Goal: Transaction & Acquisition: Book appointment/travel/reservation

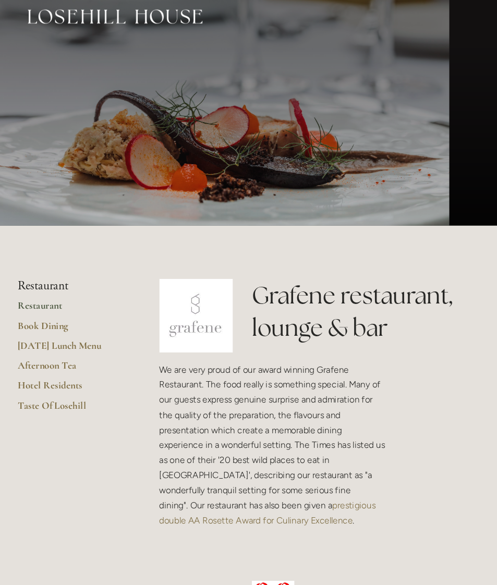
scroll to position [11, 0]
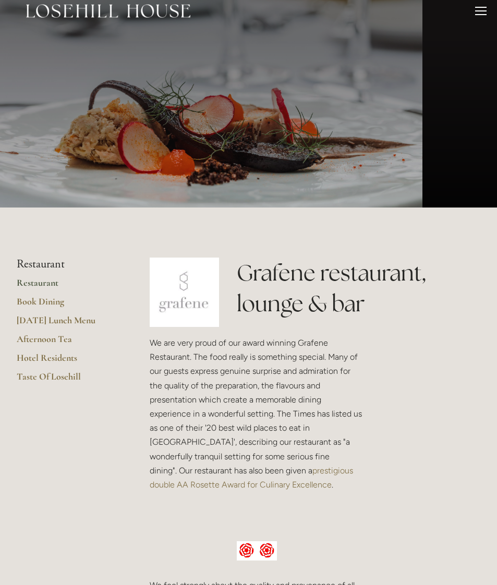
click at [304, 542] on div at bounding box center [329, 550] width 87 height 35
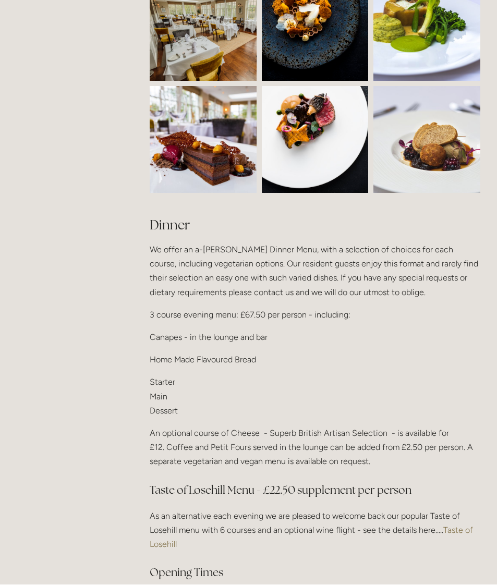
scroll to position [1010, 0]
click at [459, 525] on link "Taste of Losehill" at bounding box center [312, 537] width 325 height 24
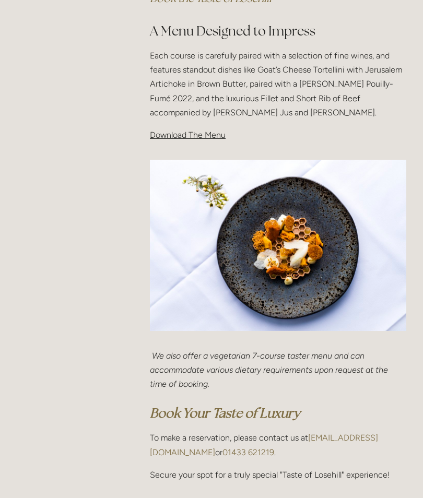
scroll to position [365, 0]
click at [181, 135] on span "Download The Menu" at bounding box center [188, 135] width 76 height 10
click at [201, 133] on span "Download The Menu" at bounding box center [188, 135] width 76 height 10
click at [184, 134] on span "Download The Menu" at bounding box center [188, 135] width 76 height 10
click at [213, 132] on span "Download The Menu" at bounding box center [188, 135] width 76 height 10
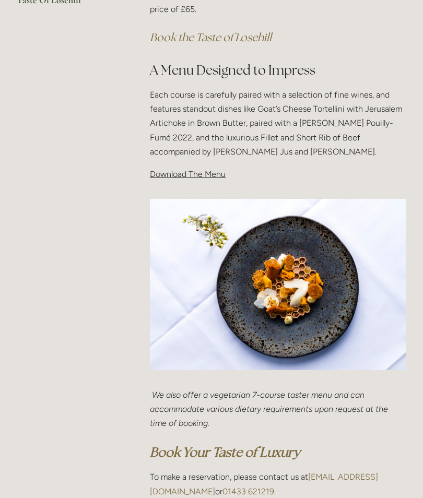
scroll to position [325, 0]
click at [167, 181] on div "Taste Of Losehill Embark on a Culinary Journey with our "Taste of Losehill" Exp…" at bounding box center [278, 35] width 274 height 309
click at [264, 184] on div "Taste Of Losehill Embark on a Culinary Journey with our "Taste of Losehill" Exp…" at bounding box center [278, 35] width 274 height 309
click at [172, 177] on p "Download The Menu" at bounding box center [278, 174] width 256 height 14
click at [286, 308] on img at bounding box center [278, 284] width 256 height 171
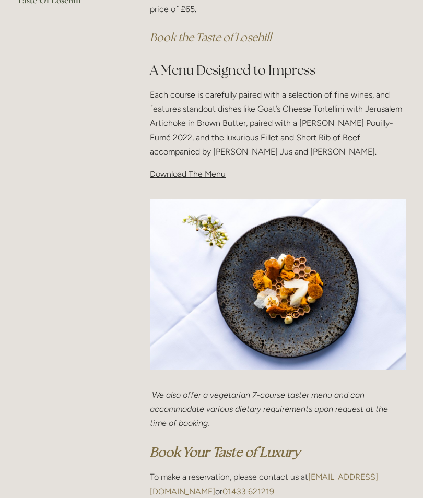
click at [210, 176] on span "Download The Menu" at bounding box center [188, 174] width 76 height 10
click at [165, 180] on div "Taste Of Losehill Embark on a Culinary Journey with our "Taste of Losehill" Exp…" at bounding box center [278, 35] width 274 height 309
click at [291, 297] on img at bounding box center [278, 284] width 256 height 171
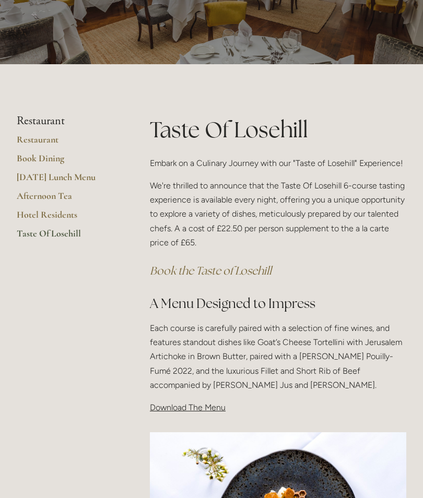
scroll to position [92, 0]
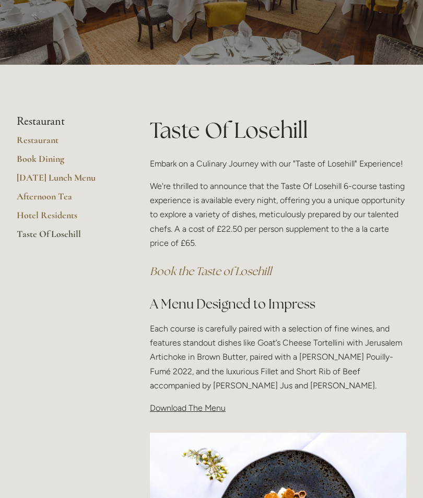
click at [58, 121] on li "Restaurant" at bounding box center [67, 122] width 100 height 14
click at [53, 143] on link "Restaurant" at bounding box center [67, 143] width 100 height 19
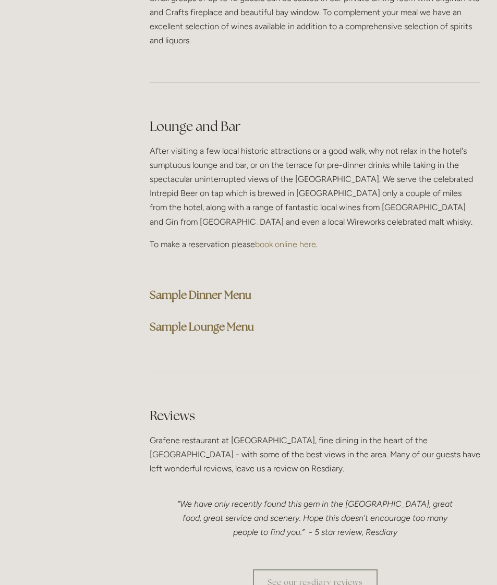
scroll to position [2590, 1]
click at [237, 288] on strong "Sample Dinner Menu" at bounding box center [200, 295] width 102 height 14
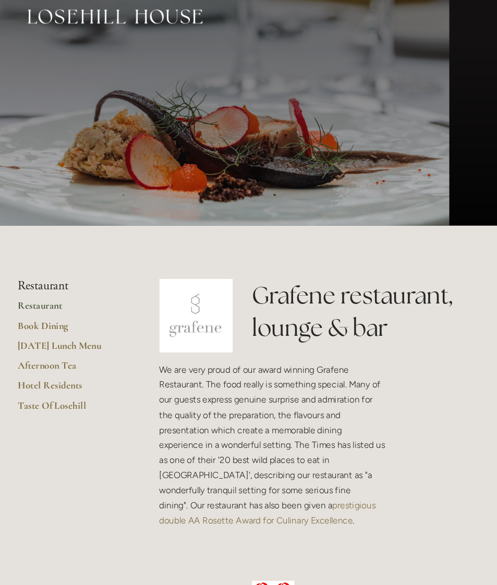
scroll to position [11, 0]
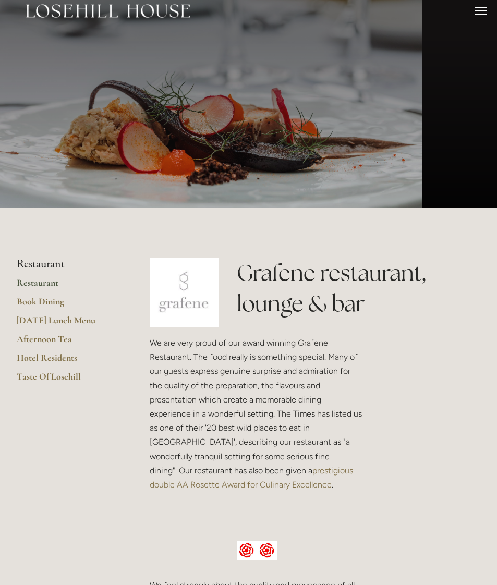
click at [297, 506] on h3 at bounding box center [257, 513] width 214 height 21
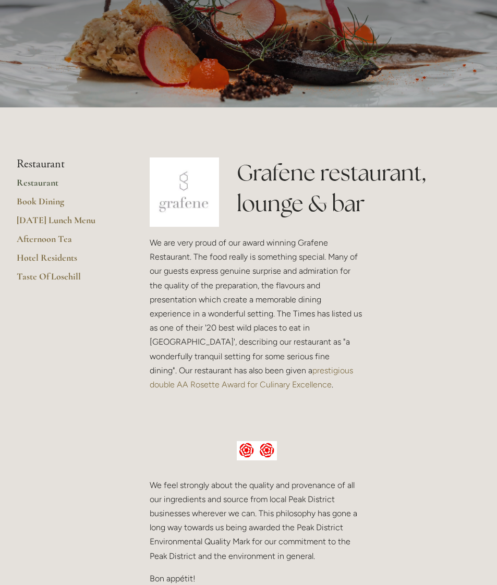
scroll to position [0, 0]
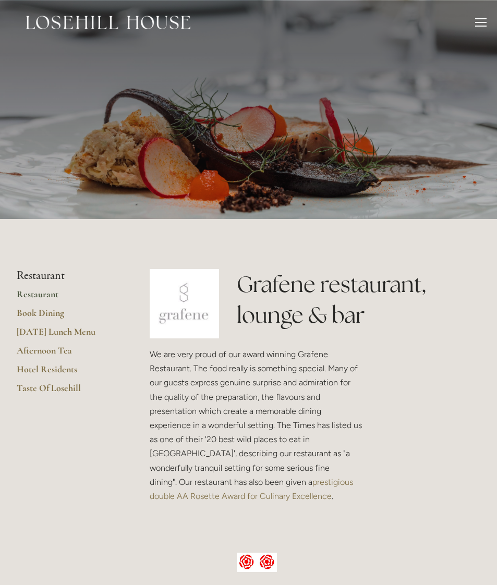
click at [47, 297] on link "Restaurant" at bounding box center [67, 297] width 100 height 19
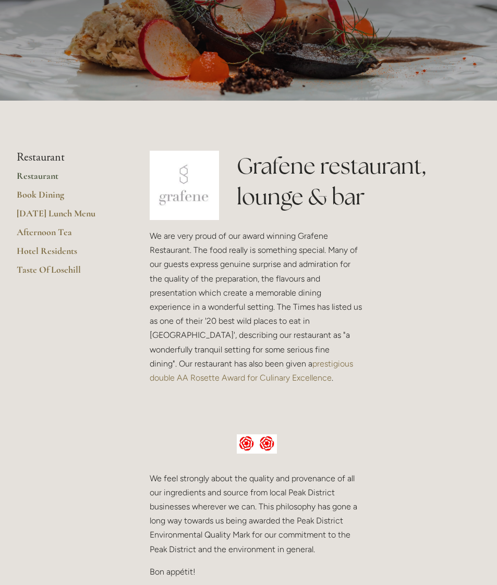
scroll to position [118, 0]
click at [76, 264] on link "Taste Of Losehill" at bounding box center [67, 273] width 100 height 19
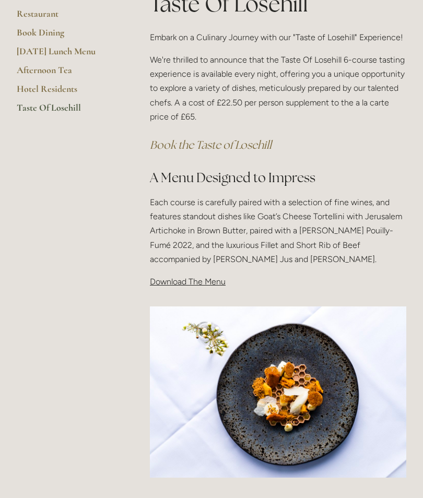
scroll to position [218, 0]
click at [353, 446] on img at bounding box center [278, 391] width 256 height 171
click at [199, 276] on span "Download The Menu" at bounding box center [188, 281] width 76 height 10
click at [215, 282] on span "Download The Menu" at bounding box center [188, 281] width 76 height 10
click at [166, 285] on p "Download The Menu" at bounding box center [278, 281] width 256 height 14
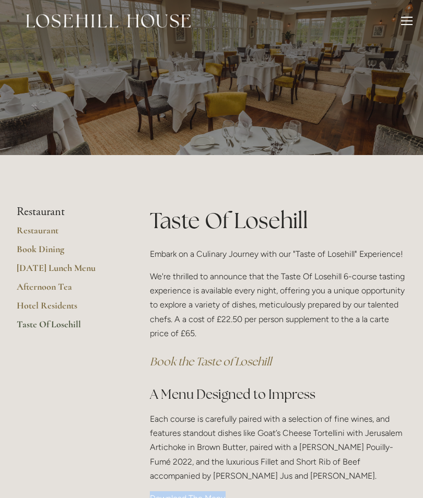
scroll to position [0, 0]
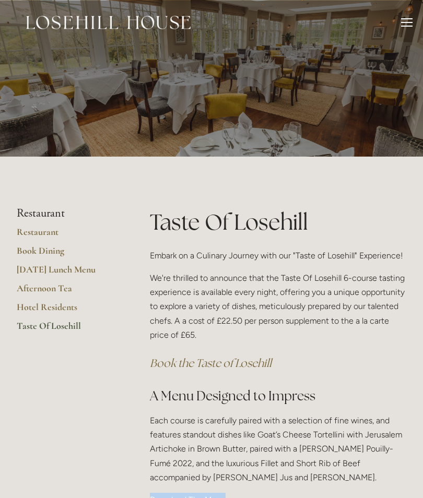
click at [70, 306] on link "Hotel Residents" at bounding box center [67, 310] width 100 height 19
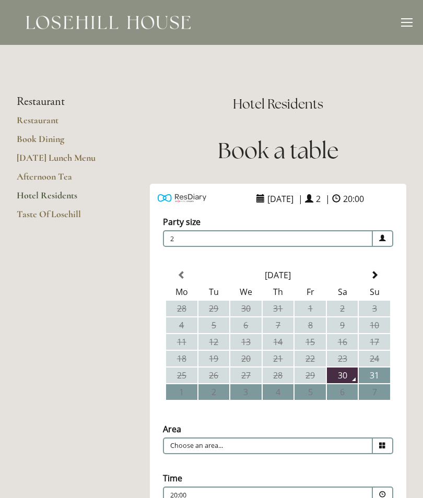
click at [376, 279] on span at bounding box center [374, 275] width 8 height 8
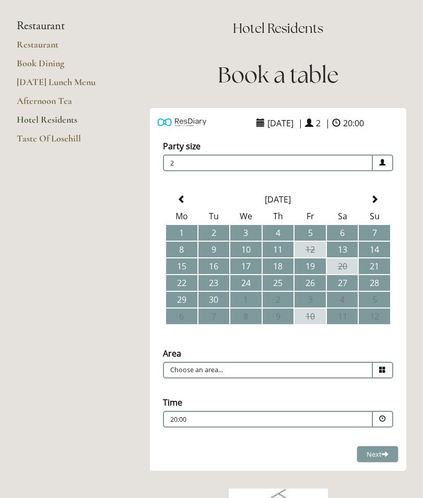
scroll to position [75, 0]
click at [384, 372] on icon at bounding box center [382, 370] width 7 height 7
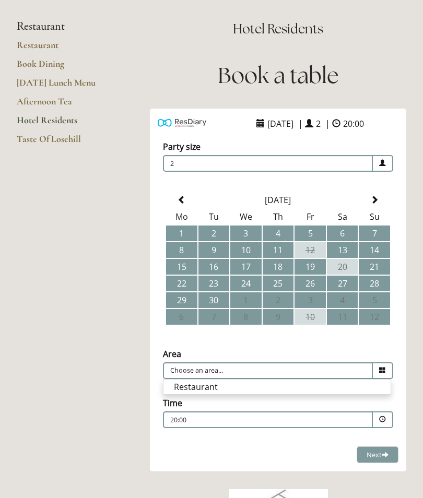
click at [213, 390] on li "Restaurant" at bounding box center [276, 386] width 227 height 15
type input "Restaurant"
click at [49, 50] on link "Restaurant" at bounding box center [67, 48] width 100 height 19
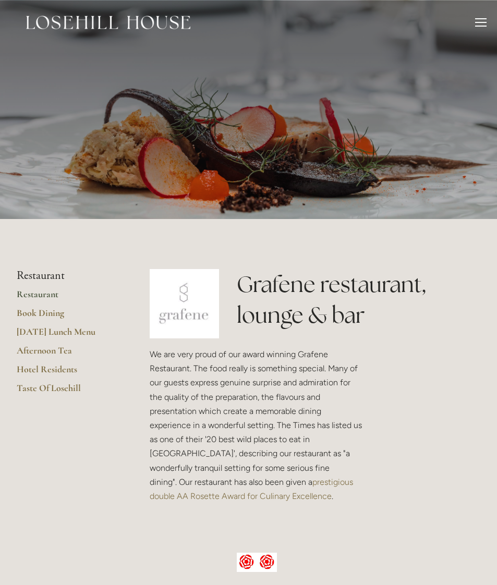
click at [467, 22] on header "Rooms Rooms Your Stay Book a stay Offers Spa" at bounding box center [248, 22] width 497 height 45
click at [467, 19] on div at bounding box center [480, 18] width 11 height 1
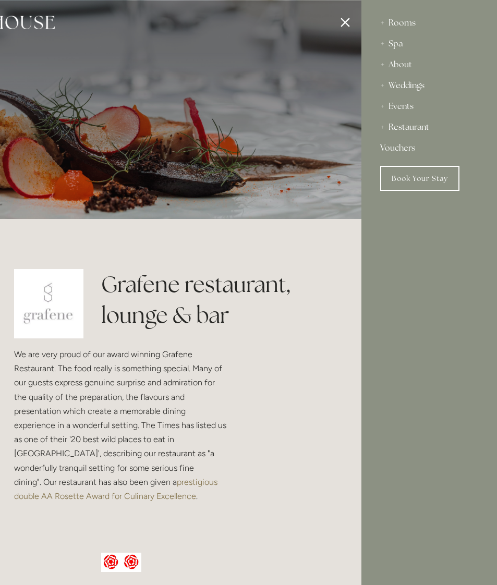
click at [419, 128] on div "Restaurant" at bounding box center [429, 127] width 98 height 21
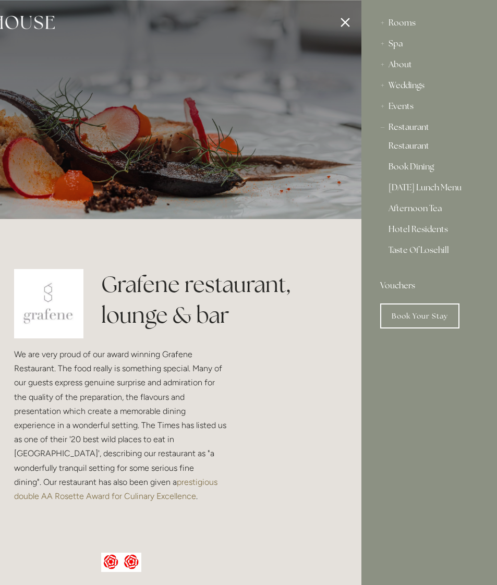
click at [420, 148] on link "Restaurant" at bounding box center [429, 148] width 81 height 13
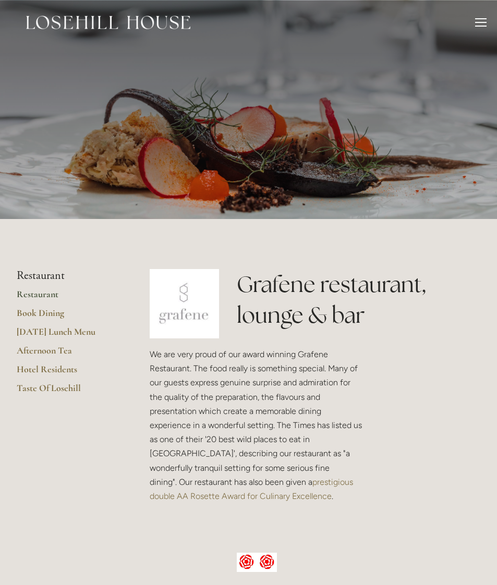
click at [467, 20] on div at bounding box center [480, 23] width 11 height 11
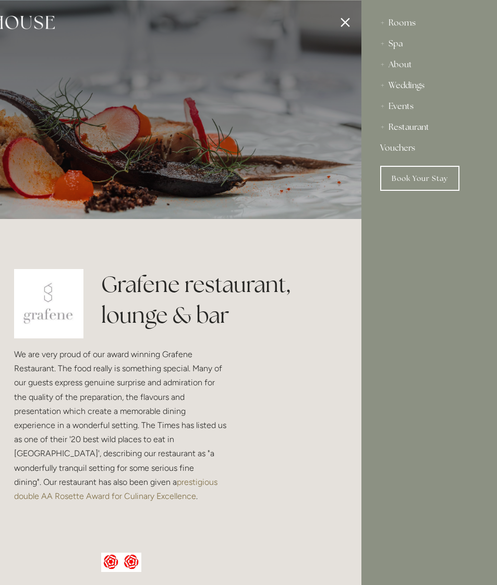
click at [407, 21] on div "Rooms" at bounding box center [429, 23] width 98 height 21
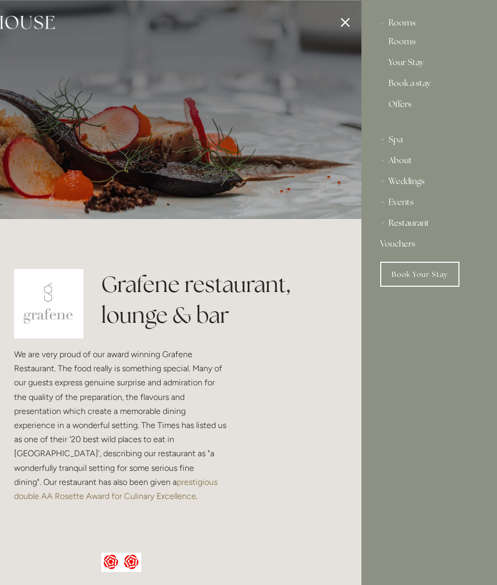
click at [404, 21] on div "Rooms" at bounding box center [429, 23] width 98 height 21
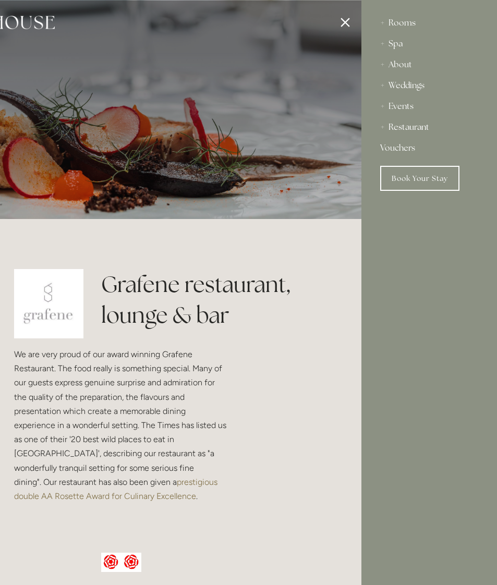
click at [344, 28] on div at bounding box center [112, 292] width 497 height 585
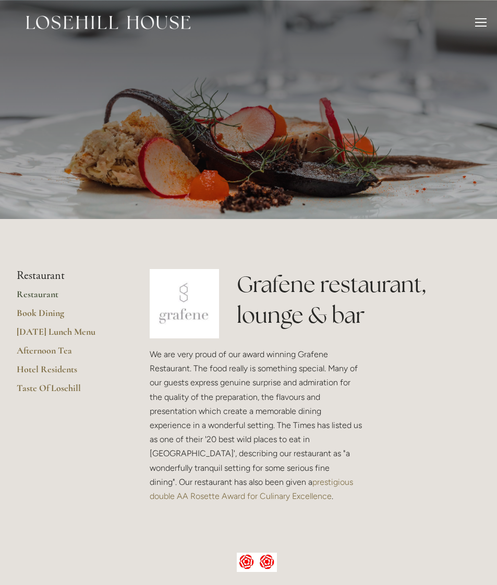
click at [467, 20] on div at bounding box center [480, 23] width 11 height 11
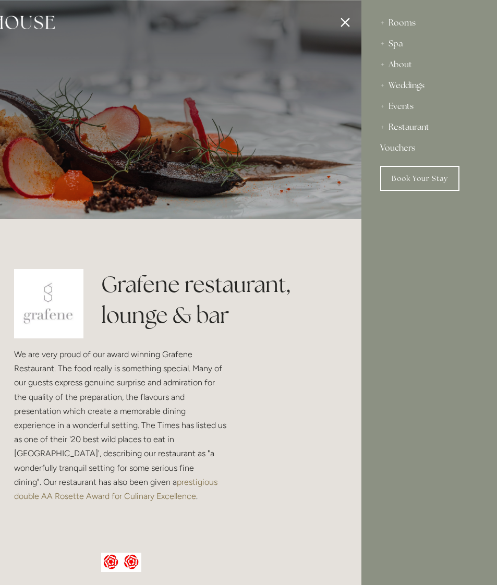
click at [405, 24] on div "Rooms" at bounding box center [429, 23] width 98 height 21
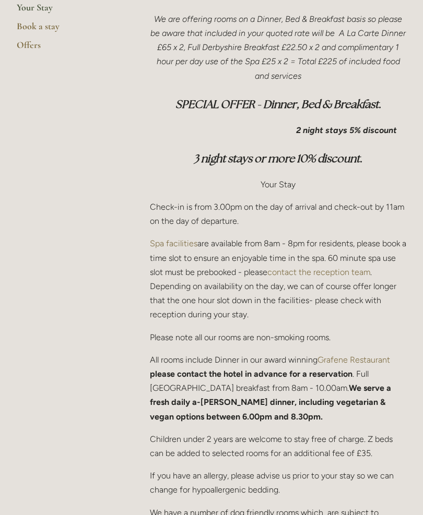
scroll to position [305, 0]
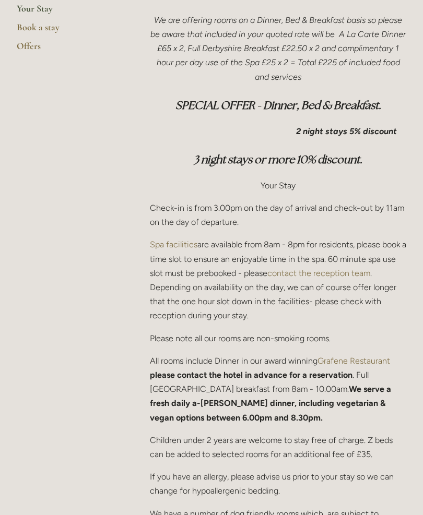
click at [364, 392] on p "All rooms include Dinner in our award winning Grafene Restaurant please contact…" at bounding box center [278, 389] width 256 height 71
click at [330, 406] on p "All rooms include Dinner in our award winning Grafene Restaurant please contact…" at bounding box center [278, 389] width 256 height 71
click at [338, 401] on strong "We serve a fresh daily a-[PERSON_NAME] dinner, including vegetarian & vegan opt…" at bounding box center [271, 403] width 243 height 38
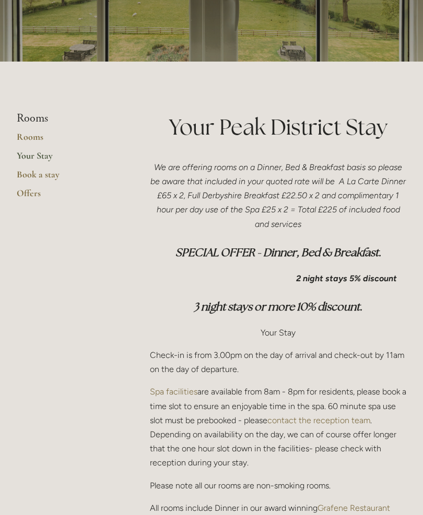
scroll to position [157, 0]
click at [42, 158] on link "Your Stay" at bounding box center [67, 159] width 100 height 19
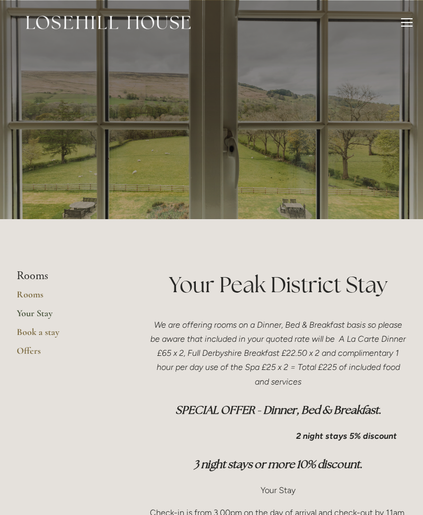
click at [411, 26] on div at bounding box center [406, 26] width 11 height 1
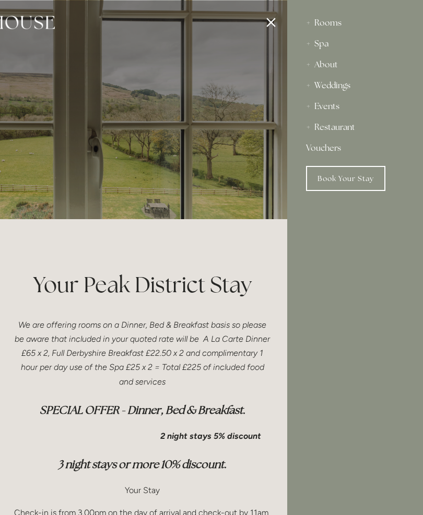
click at [365, 338] on div "Rooms Rooms Your Stay Book a stay Offers Spa Spa About" at bounding box center [355, 257] width 136 height 515
click at [346, 183] on link "Book Your Stay" at bounding box center [345, 178] width 79 height 25
